Goal: Communication & Community: Answer question/provide support

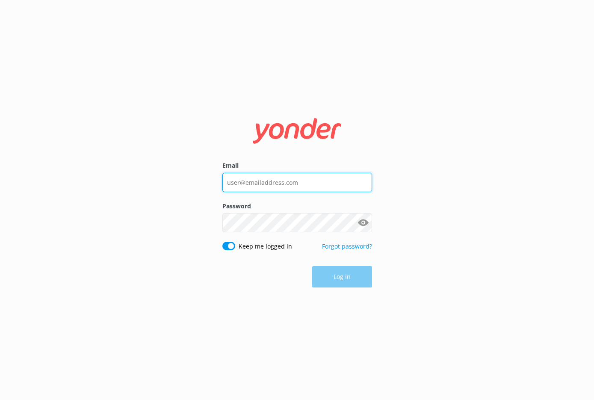
click at [271, 187] on input "Email" at bounding box center [297, 182] width 150 height 19
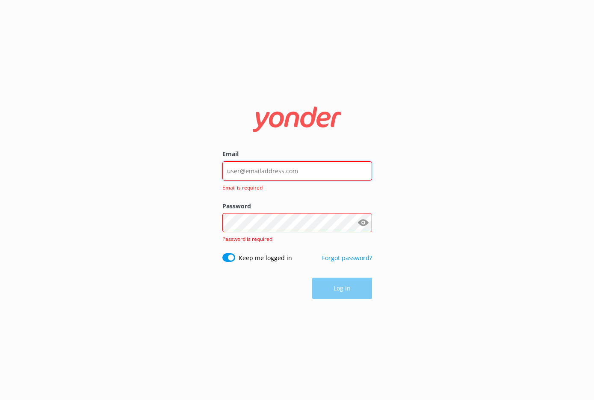
type input "[EMAIL_ADDRESS][DOMAIN_NAME]"
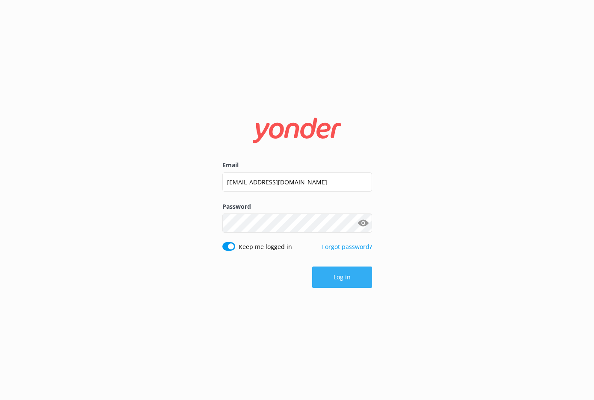
click at [341, 281] on button "Log in" at bounding box center [342, 277] width 60 height 21
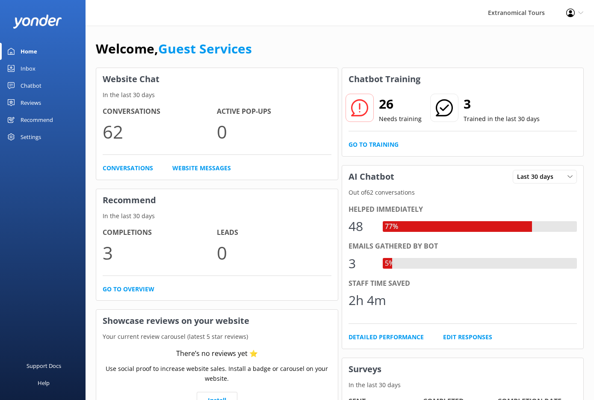
click at [50, 73] on link "Inbox" at bounding box center [43, 68] width 86 height 17
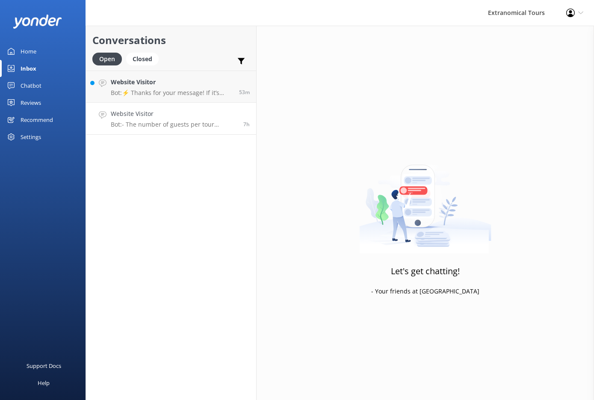
click at [175, 117] on h4 "Website Visitor" at bounding box center [174, 113] width 126 height 9
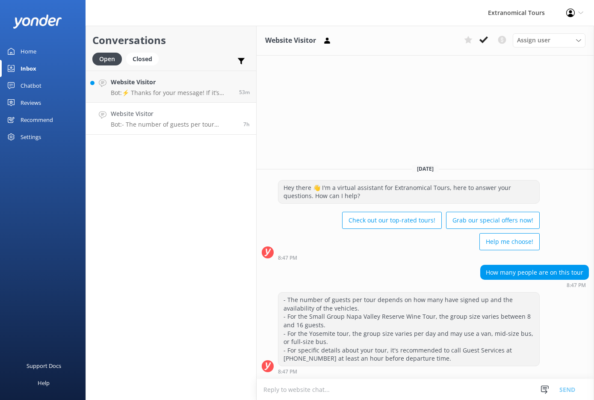
click at [292, 386] on textarea at bounding box center [426, 389] width 338 height 21
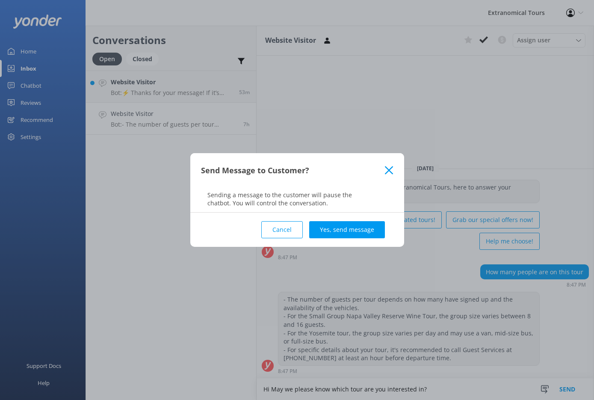
type textarea "Hi May we please know which tour are you interested in?"
click at [552, 379] on button "Send" at bounding box center [568, 389] width 32 height 21
click at [292, 386] on div "Send Message to Customer? Sending a message to the customer will pause the chat…" at bounding box center [297, 200] width 594 height 400
click at [359, 224] on button "Yes, send message" at bounding box center [347, 229] width 76 height 17
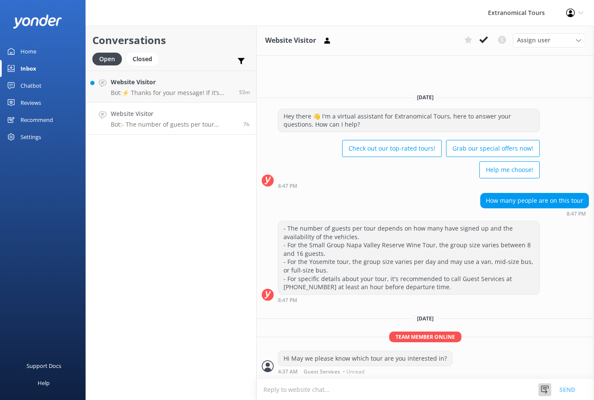
click at [547, 394] on icon at bounding box center [545, 390] width 9 height 9
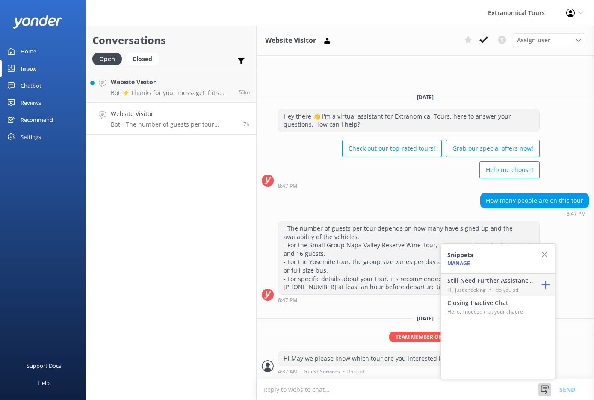
click at [505, 279] on h4 "Still Need Further Assistance?" at bounding box center [491, 280] width 86 height 9
type textarea "Hi, just checking in - do you still require assistance from our team on this? T…"
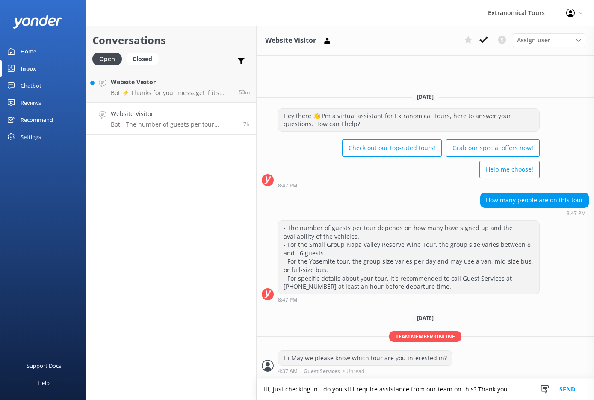
click at [567, 388] on button "Send" at bounding box center [568, 389] width 32 height 21
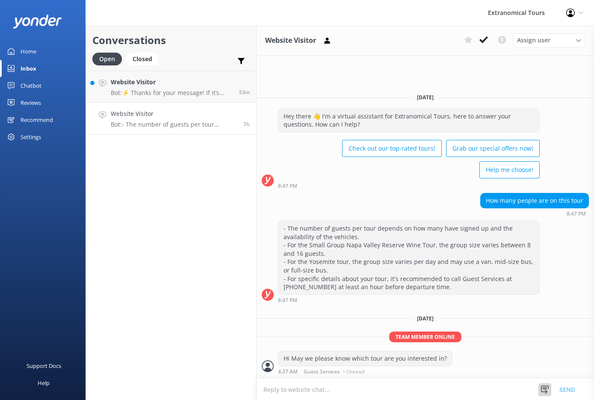
click at [551, 388] on div at bounding box center [545, 389] width 13 height 13
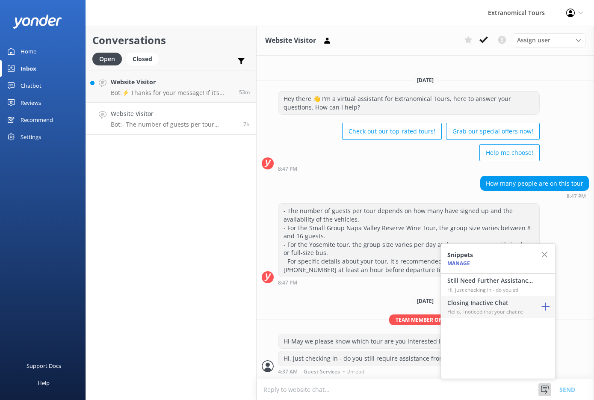
click at [518, 313] on p "Hello, I noticed that your chat re" at bounding box center [491, 312] width 86 height 8
type textarea "Hello, I noticed that your chat remains open, but inactive. I will close this l…"
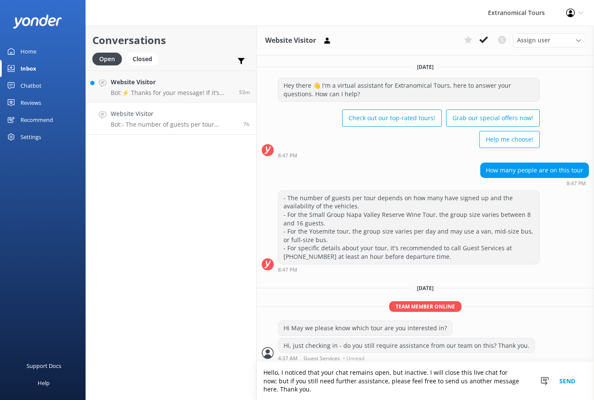
click at [562, 377] on button "Send" at bounding box center [568, 381] width 32 height 38
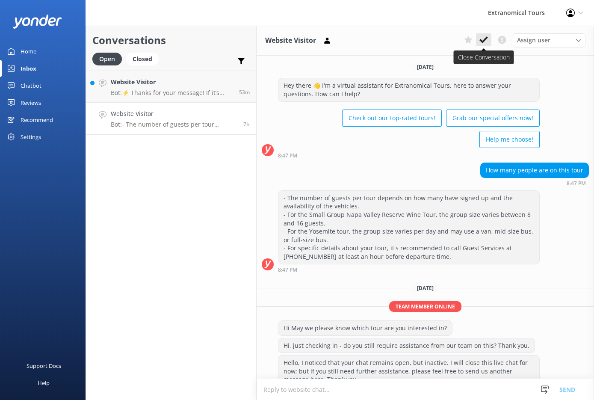
click at [480, 44] on button at bounding box center [483, 39] width 15 height 13
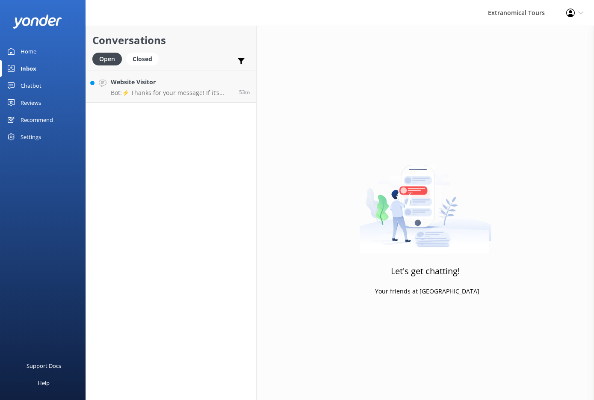
click at [202, 120] on div "Conversations Open Closed Important Converted Assigned to me Unassigned Website…" at bounding box center [171, 213] width 171 height 374
click at [193, 100] on link "Website Visitor Bot: ⚡ Thanks for your message! If it’s during our office hours…" at bounding box center [171, 87] width 170 height 32
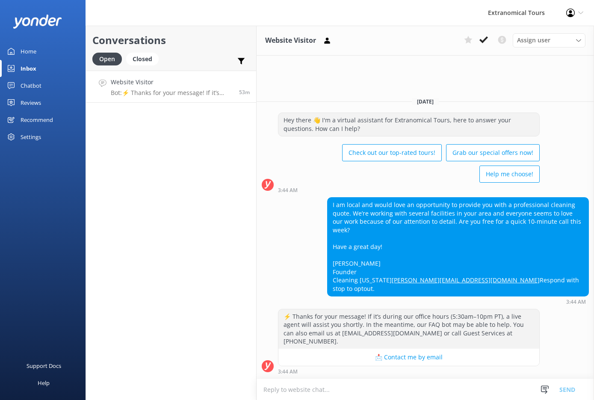
click at [490, 392] on textarea at bounding box center [426, 389] width 338 height 21
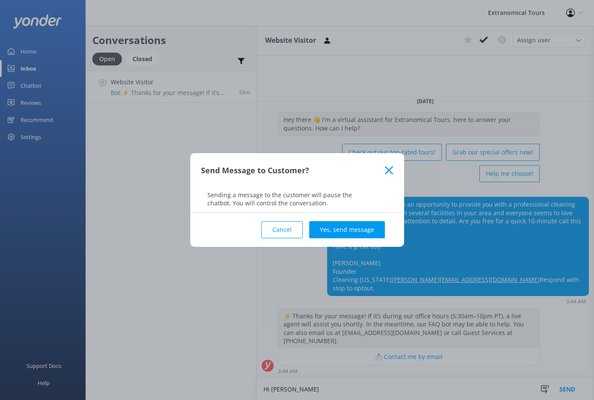
click at [291, 231] on button "Cancel" at bounding box center [282, 229] width 42 height 17
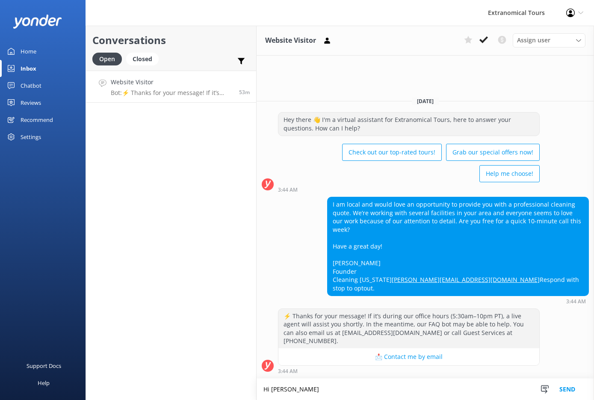
click at [303, 390] on textarea "Hi [PERSON_NAME]" at bounding box center [426, 389] width 338 height 21
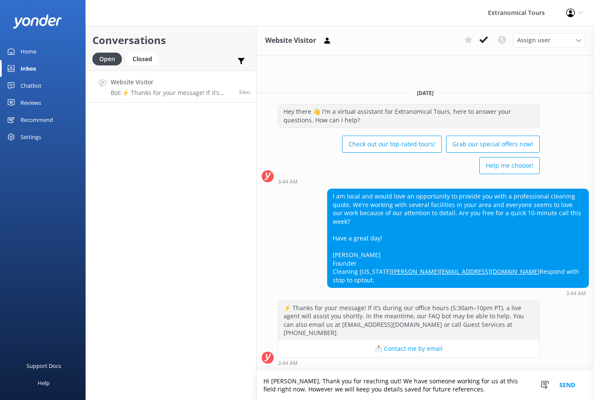
type textarea "Hi [PERSON_NAME], Thank you for reaching out! We have someone working for us at…"
click at [564, 382] on button "Send" at bounding box center [568, 386] width 32 height 30
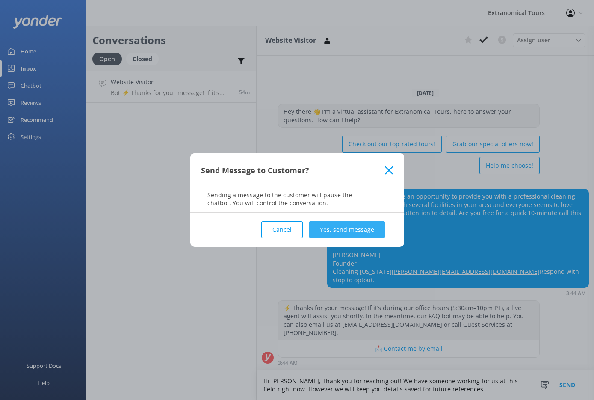
click at [380, 225] on button "Yes, send message" at bounding box center [347, 229] width 76 height 17
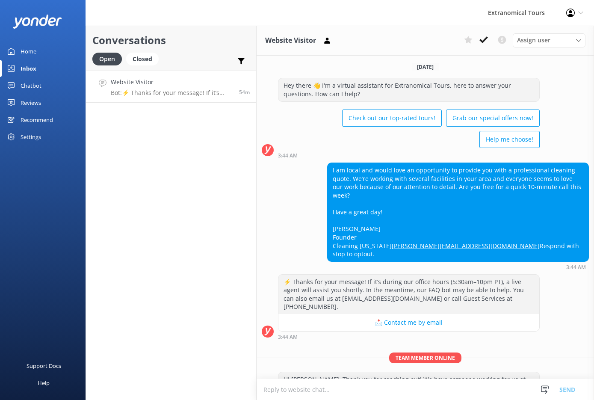
scroll to position [7, 0]
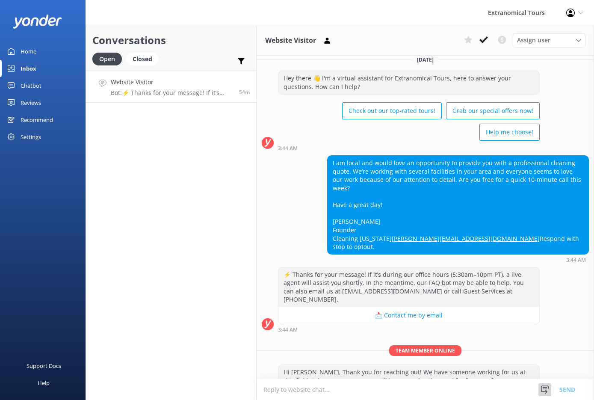
click at [543, 392] on icon at bounding box center [545, 390] width 9 height 9
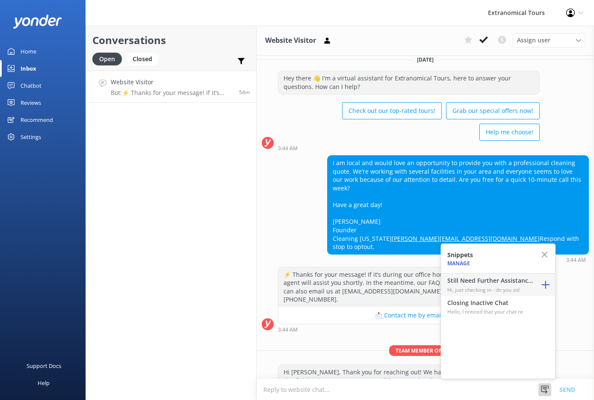
click at [496, 285] on h4 "Still Need Further Assistance?" at bounding box center [491, 280] width 86 height 9
type textarea "Hi, just checking in - do you still require assistance from our team on this? T…"
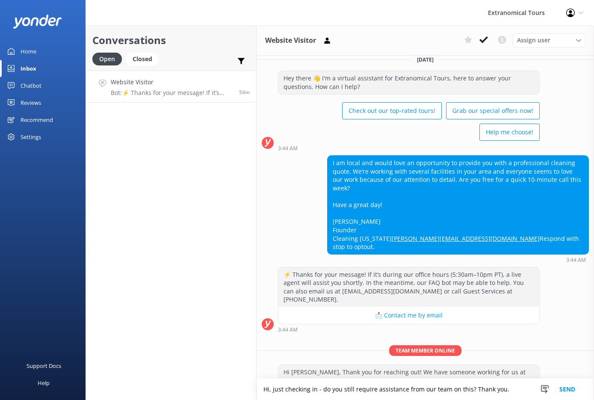
click at [530, 392] on div "Snippets Manage Still Need Further Assistance? Hi, just checking in - do you st…" at bounding box center [561, 389] width 66 height 21
click at [562, 392] on button "Send" at bounding box center [568, 389] width 32 height 21
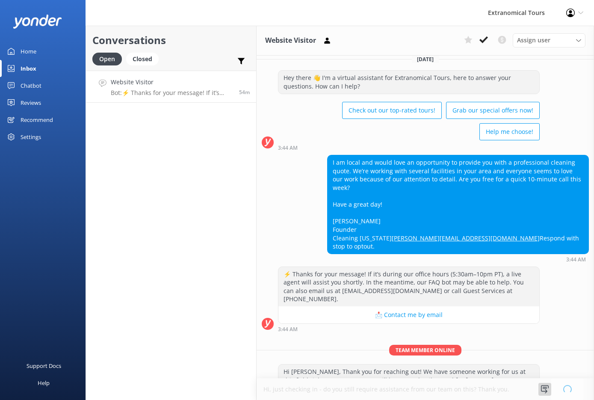
click at [544, 386] on icon at bounding box center [545, 389] width 9 height 9
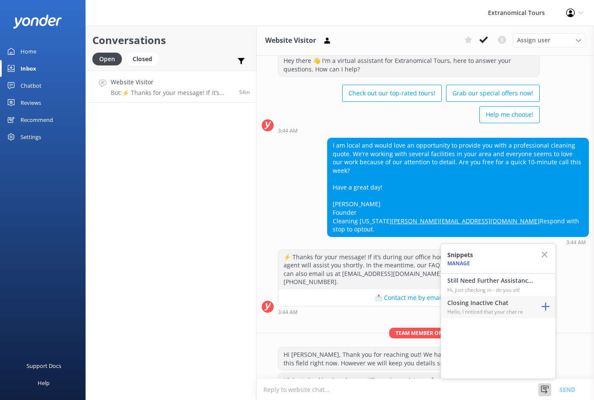
click at [516, 312] on p "Hello, I noticed that your chat re" at bounding box center [491, 312] width 86 height 8
type textarea "Hello, I noticed that your chat remains open, but inactive. I will close this l…"
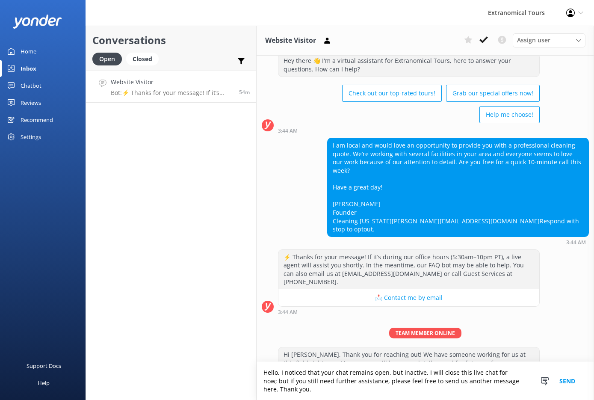
click at [569, 384] on button "Send" at bounding box center [568, 381] width 32 height 38
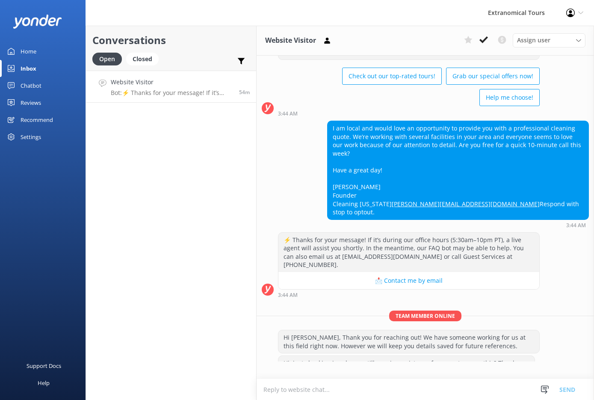
scroll to position [59, 0]
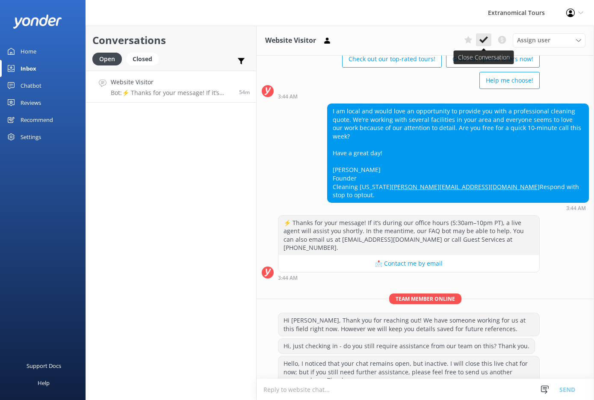
click at [483, 39] on icon at bounding box center [484, 40] width 9 height 9
